Goal: Transaction & Acquisition: Purchase product/service

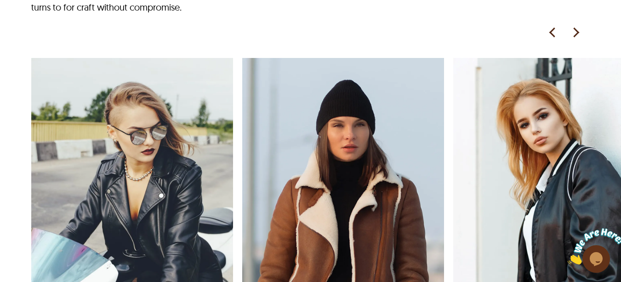
scroll to position [781, 0]
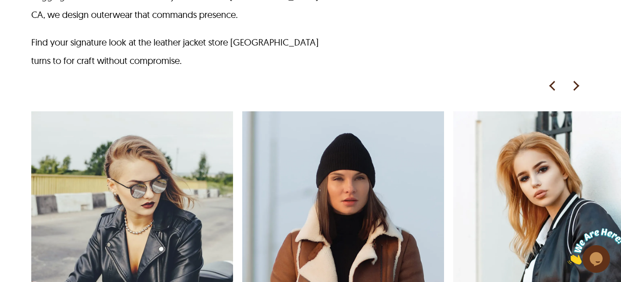
click at [574, 79] on img at bounding box center [576, 86] width 14 height 14
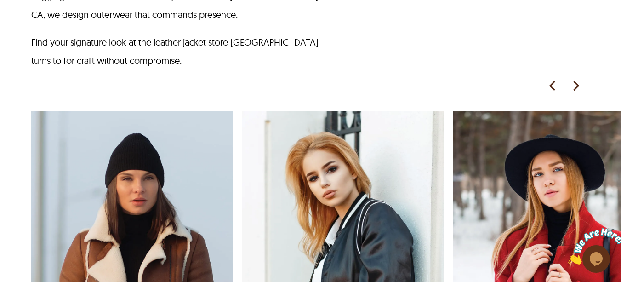
click at [574, 79] on img at bounding box center [576, 86] width 14 height 14
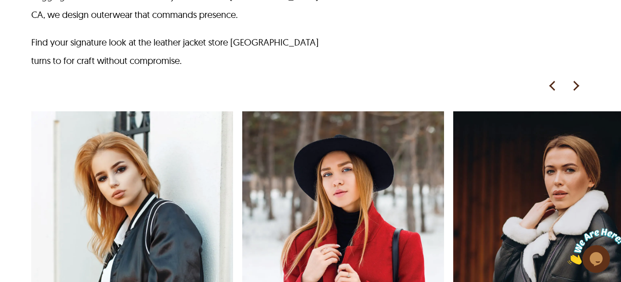
click at [574, 79] on img at bounding box center [576, 86] width 14 height 14
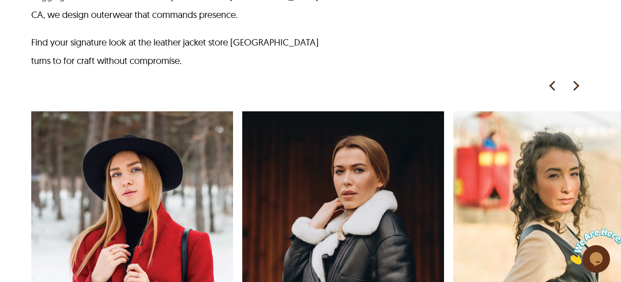
click at [574, 79] on img at bounding box center [576, 86] width 14 height 14
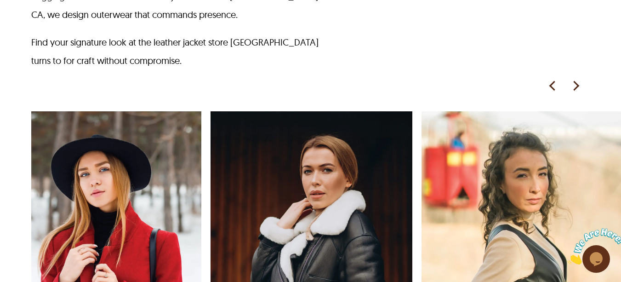
scroll to position [0, 667]
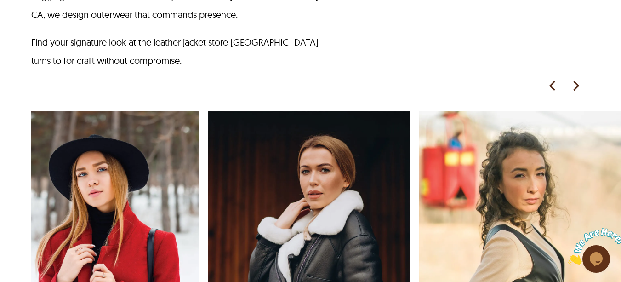
click at [574, 79] on img at bounding box center [576, 86] width 14 height 14
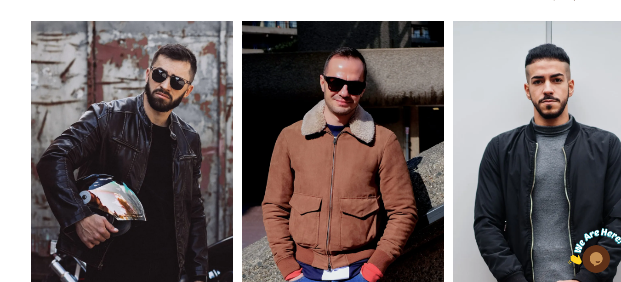
scroll to position [1425, 0]
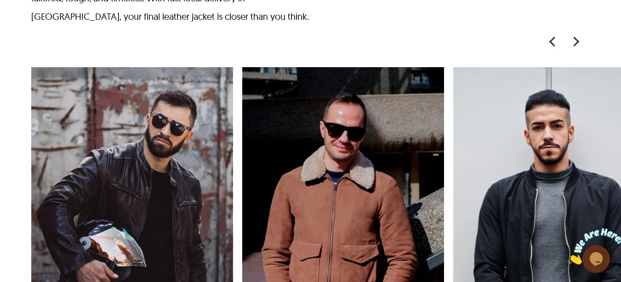
click at [574, 35] on img at bounding box center [576, 42] width 14 height 14
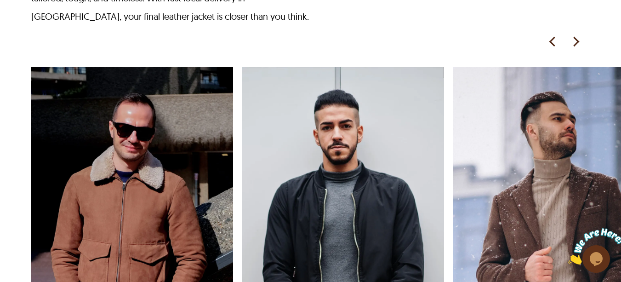
click at [574, 35] on img at bounding box center [576, 42] width 14 height 14
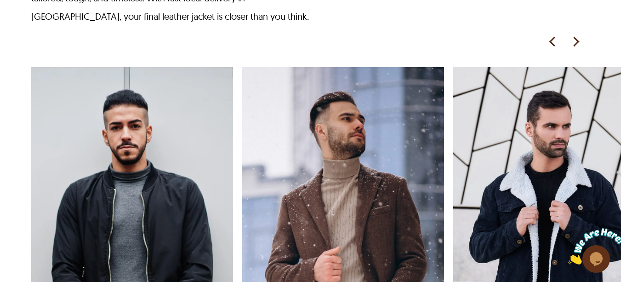
click at [574, 35] on img at bounding box center [576, 42] width 14 height 14
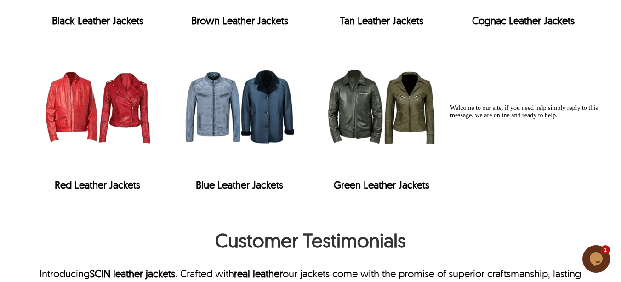
scroll to position [2068, 0]
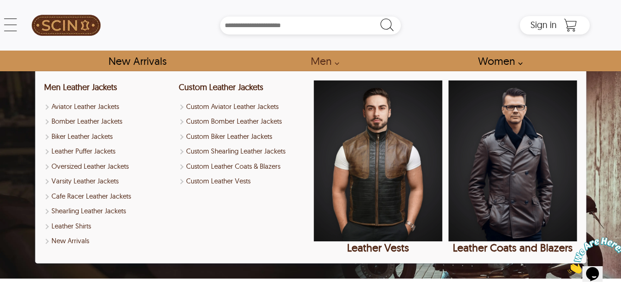
click at [334, 62] on link "Men" at bounding box center [322, 61] width 44 height 21
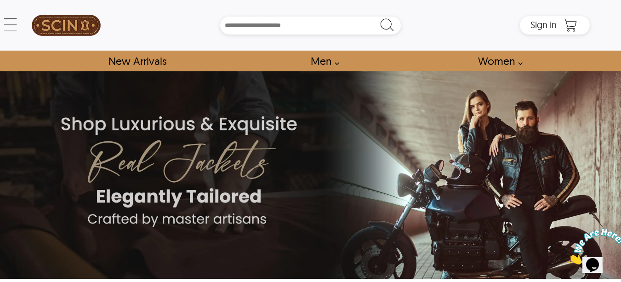
click at [31, 23] on div "← Menu New Arrivals Men Leather Jackets Aviator Leather Jackets Bomber Leather …" at bounding box center [310, 25] width 559 height 51
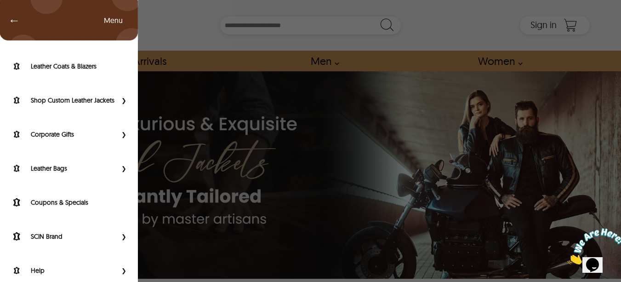
scroll to position [121, 0]
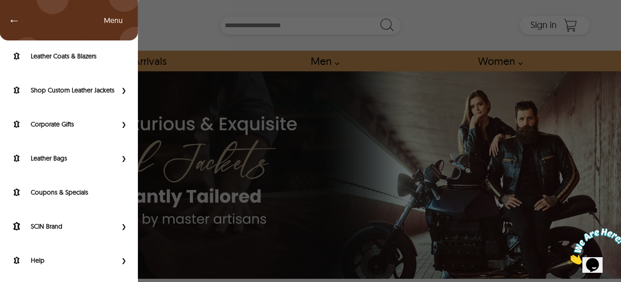
click at [117, 231] on span "Primary Side Menu" at bounding box center [123, 226] width 12 height 9
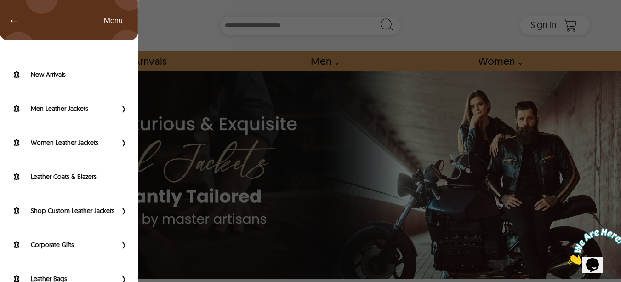
scroll to position [0, 0]
click at [14, 17] on span "←" at bounding box center [9, 20] width 21 height 9
